Goal: Task Accomplishment & Management: Manage account settings

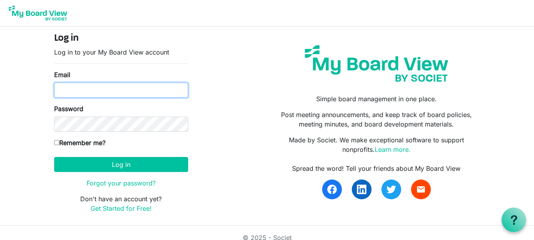
click at [76, 89] on input "Email" at bounding box center [121, 90] width 134 height 15
type input "theresabhavanvembuva@gmail.com"
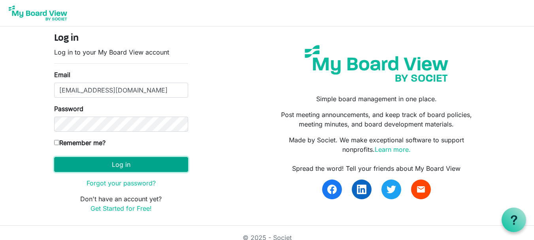
click at [120, 160] on button "Log in" at bounding box center [121, 164] width 134 height 15
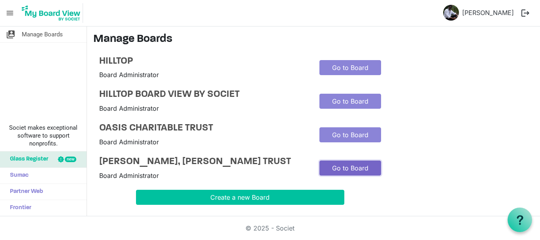
click at [346, 173] on link "Go to Board" at bounding box center [351, 168] width 62 height 15
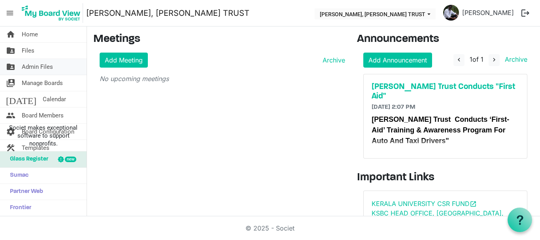
click at [37, 68] on span "Admin Files" at bounding box center [37, 67] width 31 height 16
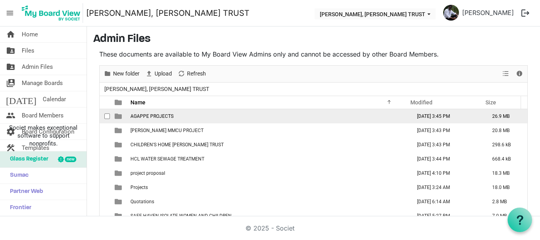
click at [158, 119] on td "AGAPPE PROJECTS" at bounding box center [268, 116] width 281 height 14
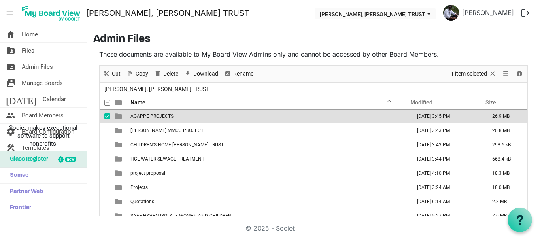
click at [158, 119] on td "AGAPPE PROJECTS" at bounding box center [268, 116] width 281 height 14
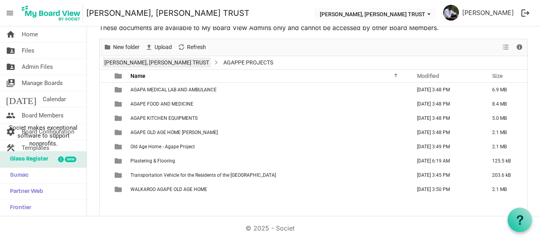
click at [124, 62] on link "[PERSON_NAME], [PERSON_NAME] TRUST" at bounding box center [157, 63] width 108 height 10
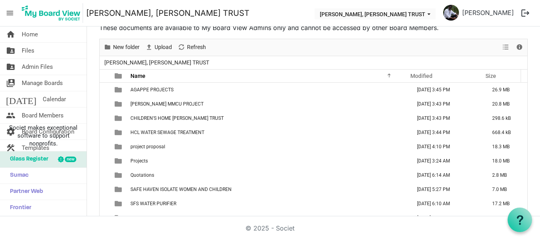
scroll to position [23, 0]
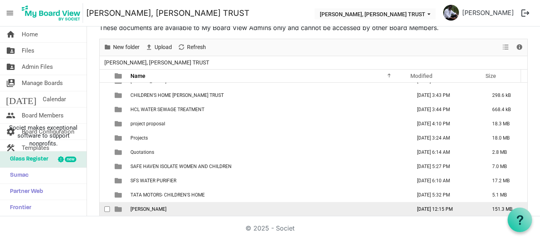
click at [144, 214] on td "THERESA BHAVAN" at bounding box center [268, 209] width 281 height 14
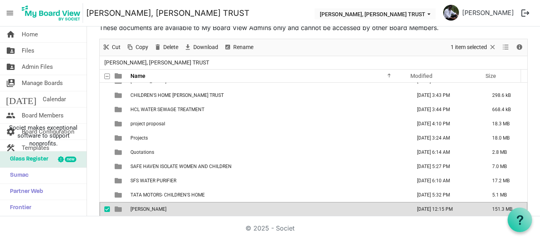
click at [144, 214] on td "THERESA BHAVAN" at bounding box center [268, 209] width 281 height 14
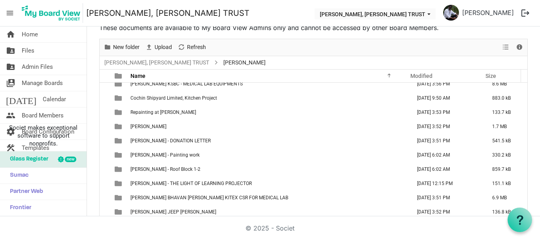
scroll to position [0, 0]
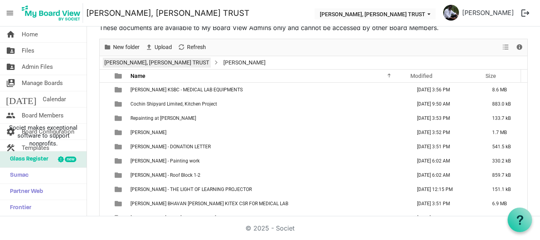
click at [134, 63] on link "[PERSON_NAME], [PERSON_NAME] TRUST" at bounding box center [157, 63] width 108 height 10
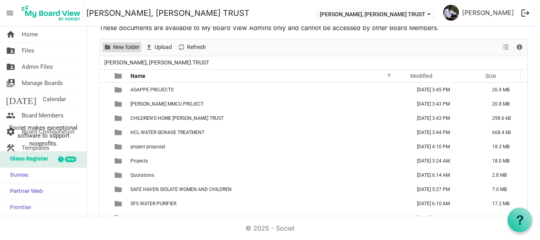
click at [124, 51] on span "New folder" at bounding box center [126, 47] width 28 height 10
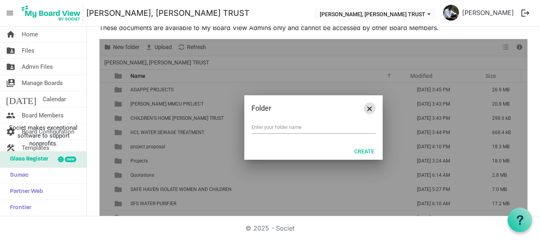
click at [368, 109] on span "Close" at bounding box center [370, 108] width 5 height 5
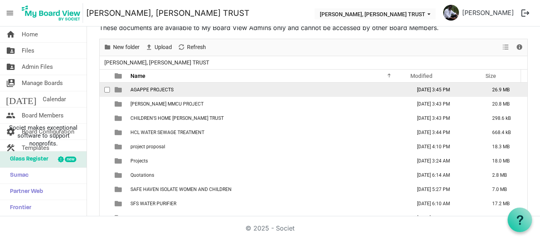
click at [159, 89] on span "AGAPPE PROJECTS" at bounding box center [152, 90] width 43 height 6
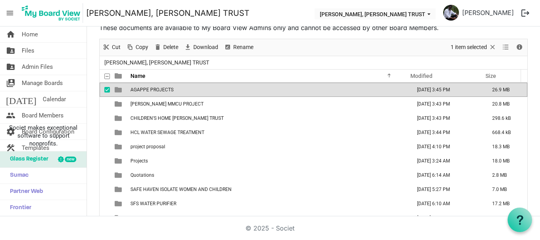
click at [159, 89] on span "AGAPPE PROJECTS" at bounding box center [152, 90] width 43 height 6
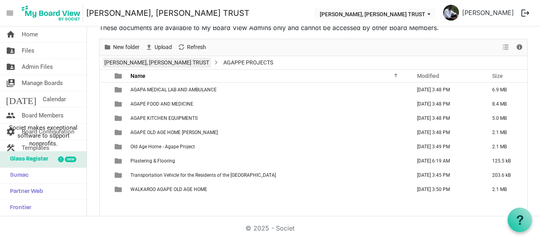
click at [129, 64] on link "[PERSON_NAME], [PERSON_NAME] TRUST" at bounding box center [157, 63] width 108 height 10
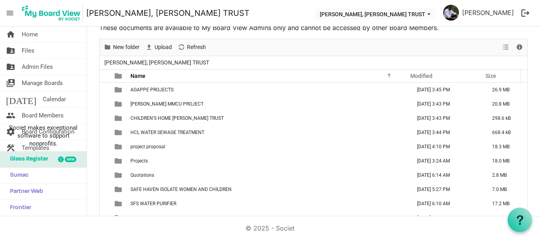
scroll to position [23, 0]
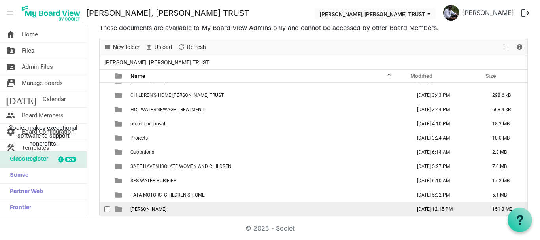
click at [161, 208] on span "THERESA BHAVAN" at bounding box center [149, 210] width 36 height 6
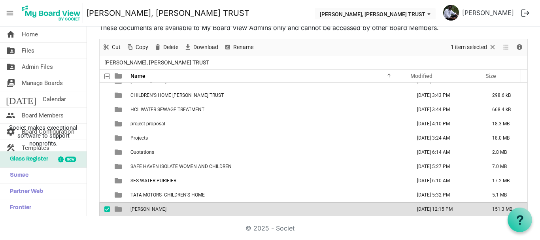
click at [161, 208] on span "THERESA BHAVAN" at bounding box center [149, 210] width 36 height 6
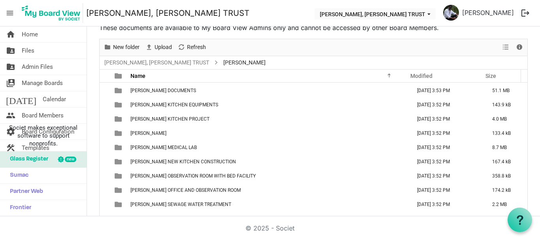
scroll to position [0, 0]
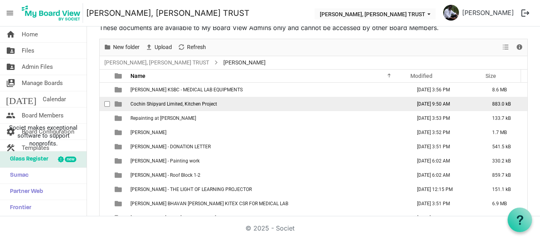
click at [156, 104] on span "Cochin Shipyard Limited, Kitchen Project" at bounding box center [174, 104] width 87 height 6
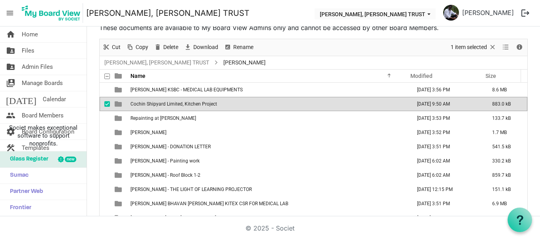
click at [156, 104] on span "Cochin Shipyard Limited, Kitchen Project" at bounding box center [174, 104] width 87 height 6
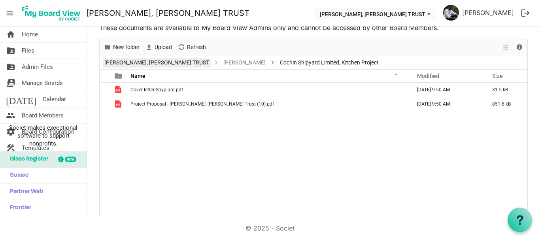
click at [133, 66] on link "[PERSON_NAME], [PERSON_NAME] TRUST" at bounding box center [157, 63] width 108 height 10
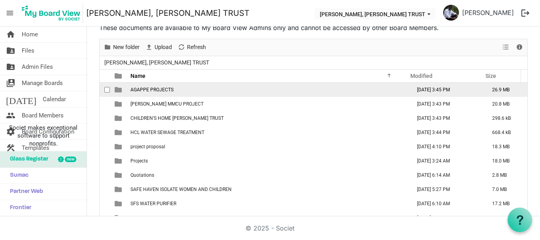
click at [156, 92] on span "AGAPPE PROJECTS" at bounding box center [152, 90] width 43 height 6
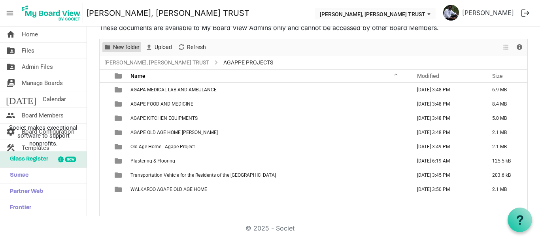
click at [120, 51] on span "New folder" at bounding box center [126, 47] width 28 height 10
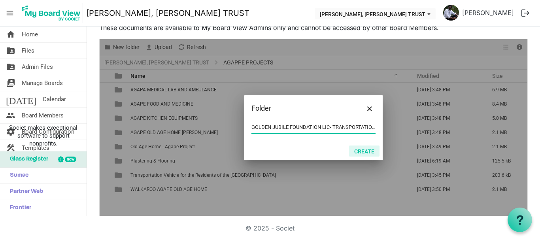
click at [360, 151] on button "Create" at bounding box center [364, 151] width 30 height 11
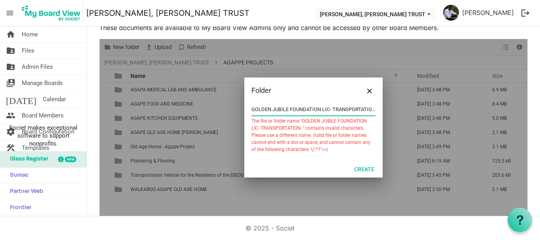
click at [330, 110] on input "GOLDEN JUBILE FOUNDATION LIC- TRANSPORTATION ." at bounding box center [314, 110] width 124 height 12
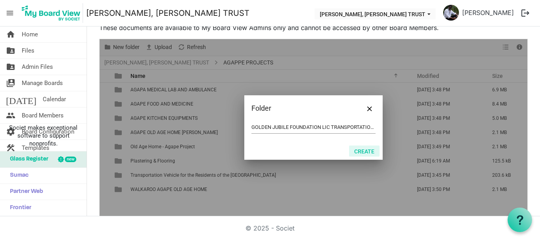
click at [358, 152] on button "Create" at bounding box center [364, 151] width 30 height 11
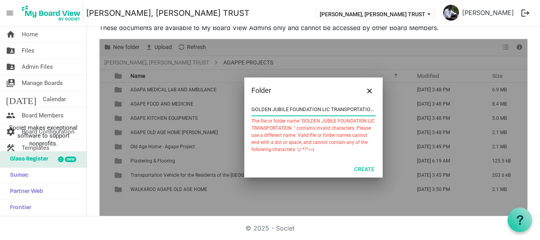
click at [368, 109] on input "GOLDEN JUBILE FOUNDATION LIC TRANSPORTATION ." at bounding box center [314, 110] width 124 height 12
click at [329, 109] on input "GOLDEN JUBILE FOUNDATION LIC TRANSPORTATION ." at bounding box center [314, 110] width 124 height 12
drag, startPoint x: 327, startPoint y: 110, endPoint x: 404, endPoint y: 112, distance: 76.8
click at [404, 112] on div "Folder GOLDEN JUBILE FOUNDATION LIC TRANSPORTATION . The file or folder name "G…" at bounding box center [314, 127] width 428 height 177
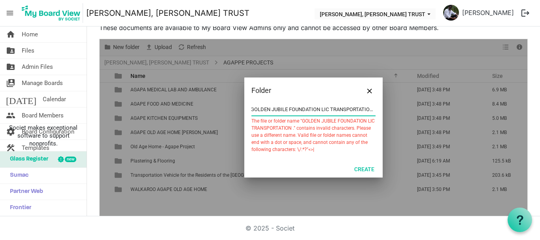
click at [370, 110] on input "GOLDEN JUBILE FOUNDATION LIC TRANSPORTATION ." at bounding box center [314, 110] width 124 height 12
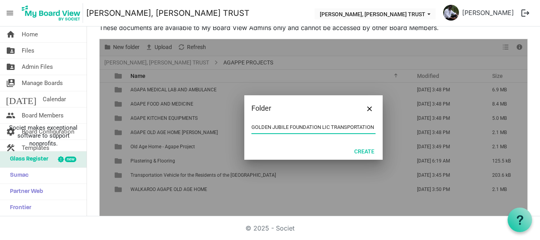
scroll to position [0, 0]
type input "GOLDEN JUBILE FOUNDATION LIC TRANSPORTATION"
click at [360, 152] on button "Create" at bounding box center [364, 151] width 30 height 11
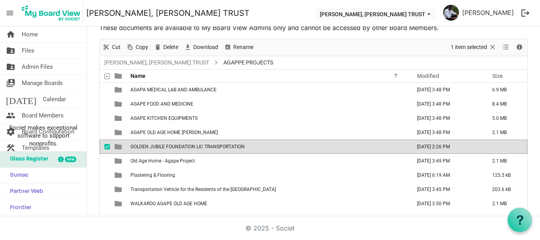
click at [228, 149] on span "GOLDEN JUBILE FOUNDATION LIC TRANSPORTATION" at bounding box center [188, 147] width 114 height 6
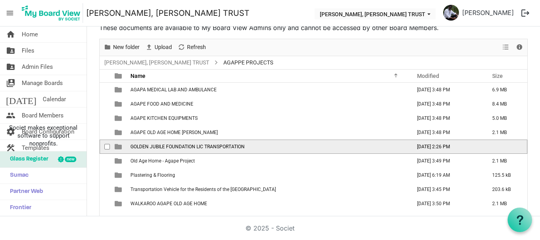
click at [228, 149] on span "GOLDEN JUBILE FOUNDATION LIC TRANSPORTATION" at bounding box center [188, 147] width 114 height 6
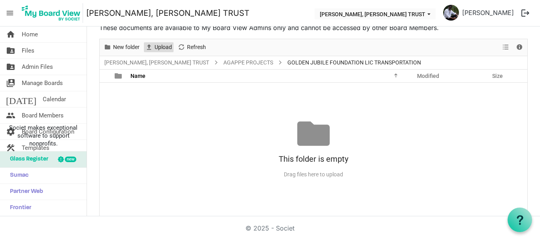
click at [163, 43] on span "Upload" at bounding box center [163, 47] width 19 height 10
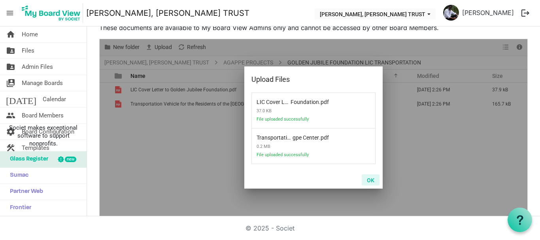
click at [368, 180] on button "OK" at bounding box center [371, 179] width 18 height 11
